Goal: Information Seeking & Learning: Learn about a topic

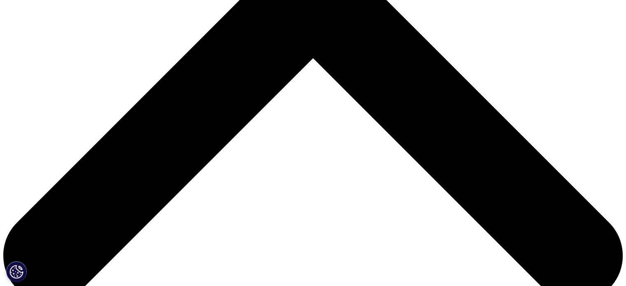
scroll to position [165, 0]
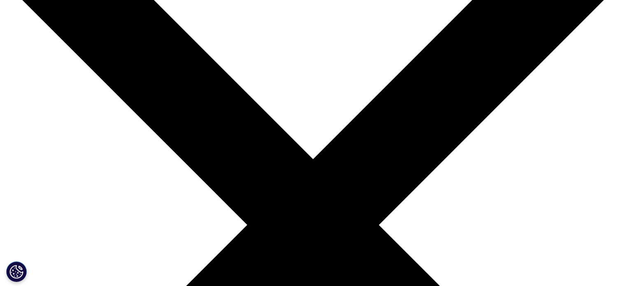
scroll to position [247, 0]
